Goal: Task Accomplishment & Management: Use online tool/utility

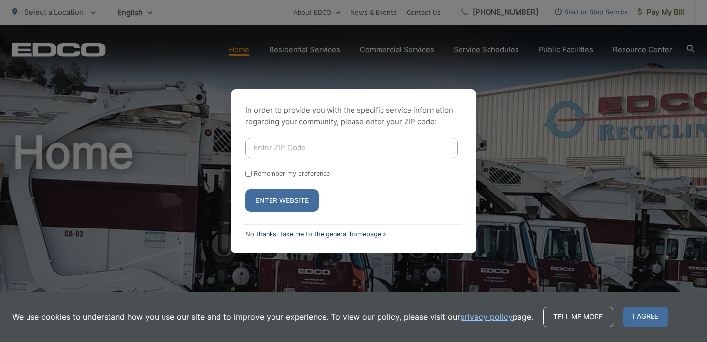
click at [252, 231] on link "No thanks, take me to the general homepage >" at bounding box center [315, 233] width 141 height 7
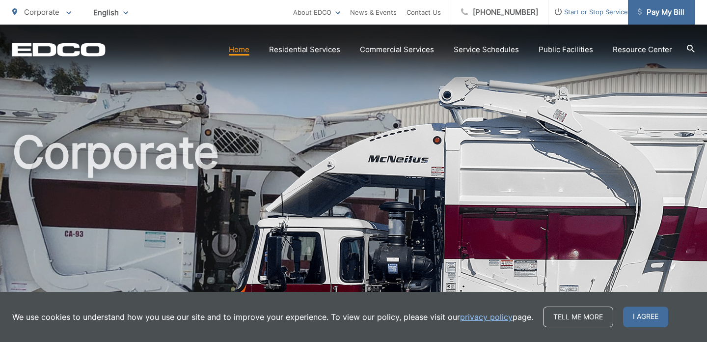
click at [665, 20] on link "Pay My Bill" at bounding box center [661, 12] width 67 height 25
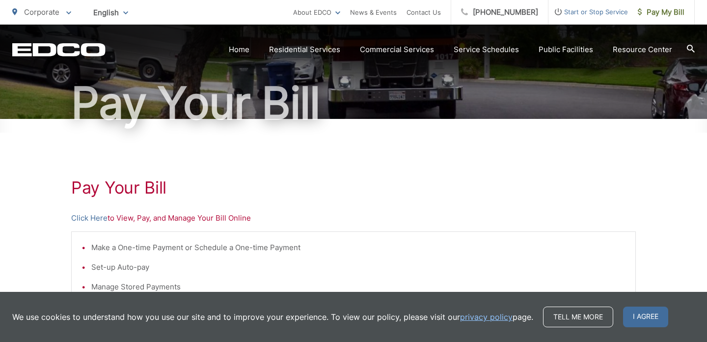
scroll to position [79, 0]
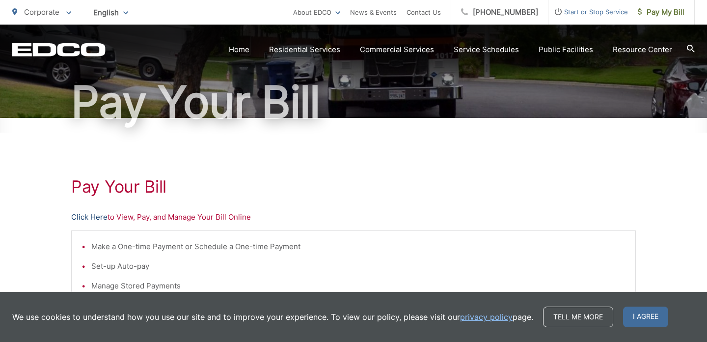
click at [91, 214] on link "Click Here" at bounding box center [89, 217] width 36 height 12
